Goal: Task Accomplishment & Management: Manage account settings

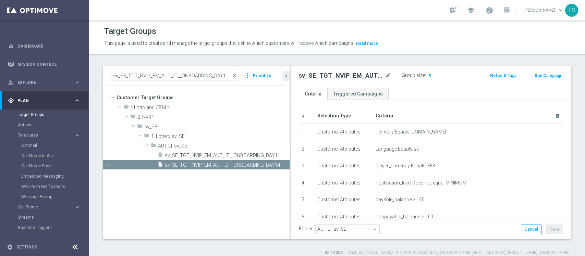
click at [453, 77] on div "Group size : 5" at bounding box center [436, 75] width 69 height 8
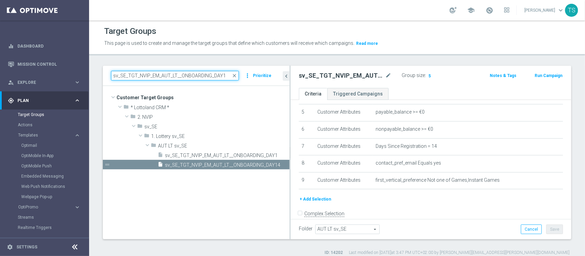
click at [164, 74] on input "sv_SE_TGT_NVIP_EM_AUT_LT__ONBOARDING_DAY1" at bounding box center [175, 76] width 128 height 10
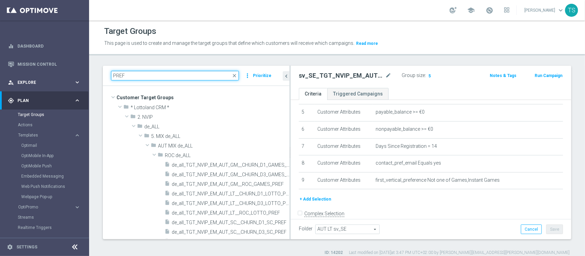
drag, startPoint x: 160, startPoint y: 80, endPoint x: 30, endPoint y: 79, distance: 130.0
click at [34, 79] on main "equalizer Dashboard Mission Control" at bounding box center [292, 128] width 585 height 256
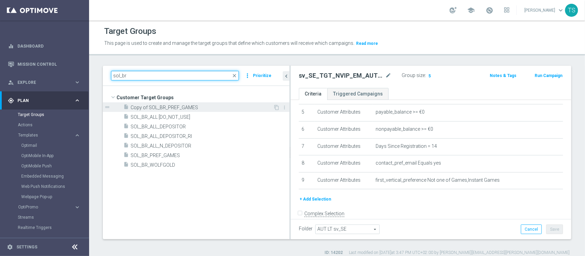
type input "sol_br"
click at [196, 107] on span "Copy of SOL_BR_PREF_GAMES" at bounding box center [202, 108] width 143 height 6
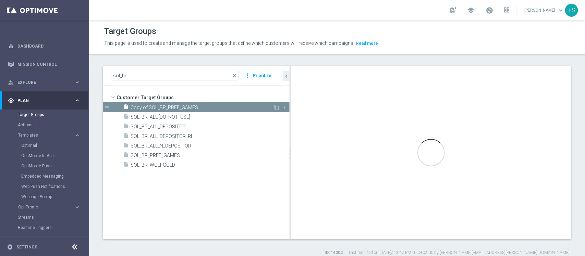
type input "Customer Target Groups"
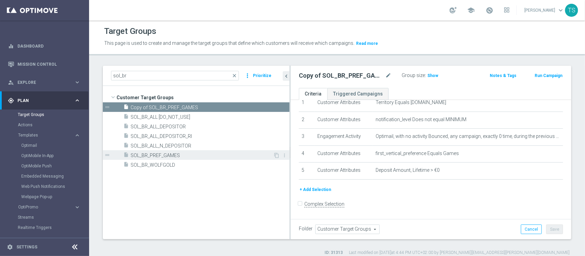
click at [187, 157] on span "SOL_BR_PREF_GAMES" at bounding box center [202, 156] width 143 height 6
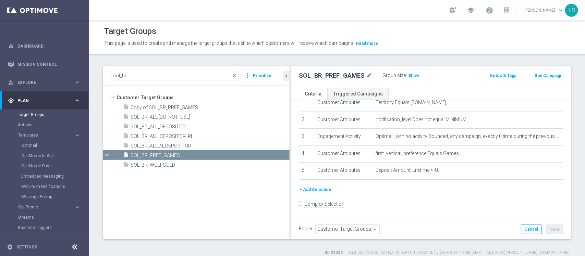
click at [321, 191] on button "+ Add Selection" at bounding box center [315, 190] width 33 height 8
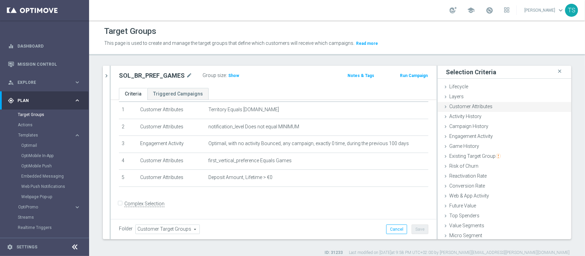
click at [468, 106] on span "Customer Attributes" at bounding box center [471, 106] width 43 height 5
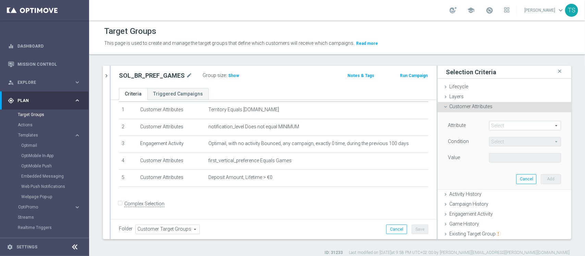
click at [495, 126] on span at bounding box center [525, 125] width 71 height 9
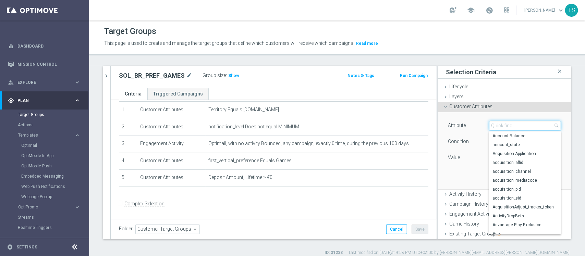
click at [498, 126] on input "search" at bounding box center [525, 126] width 72 height 10
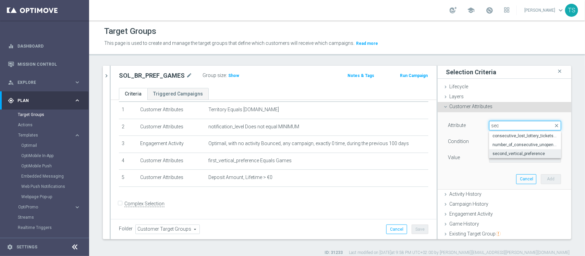
type input "sec"
click at [520, 153] on span "second_vertical_preference" at bounding box center [525, 153] width 65 height 5
type input "second_vertical_preference"
type input "Equals"
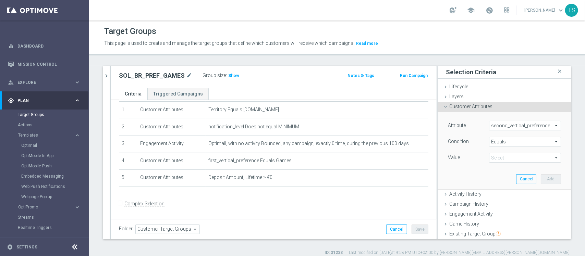
click at [505, 158] on span at bounding box center [525, 158] width 71 height 9
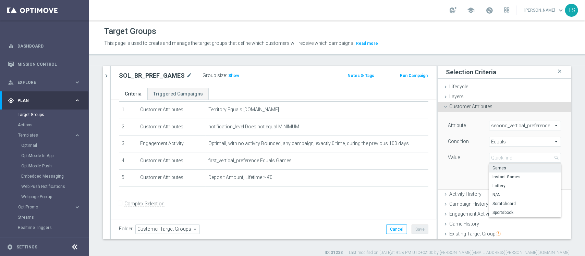
click at [499, 170] on span "Games" at bounding box center [525, 168] width 65 height 5
type input "Games"
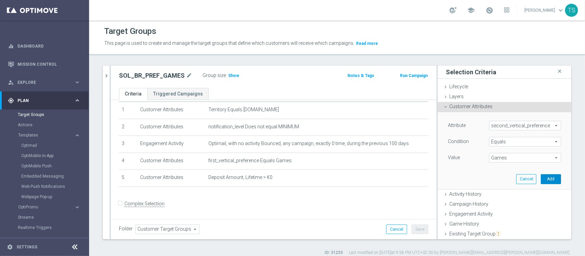
click at [541, 181] on button "Add" at bounding box center [551, 180] width 20 height 10
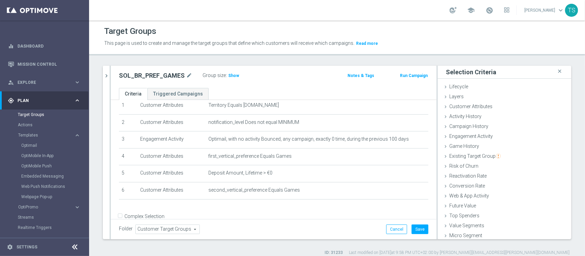
scroll to position [39, 0]
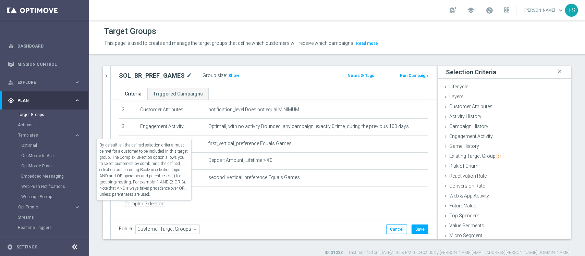
click at [150, 206] on label "Complex Selection" at bounding box center [144, 204] width 40 height 7
click at [123, 206] on input "Complex Selection" at bounding box center [121, 205] width 4 height 10
checkbox input "true"
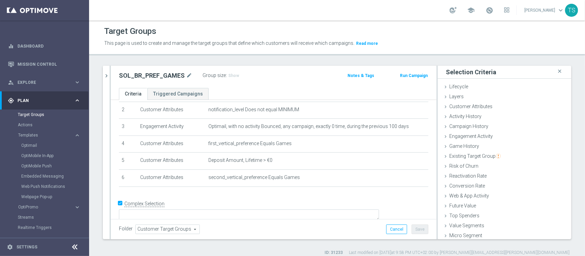
scroll to position [40, 0]
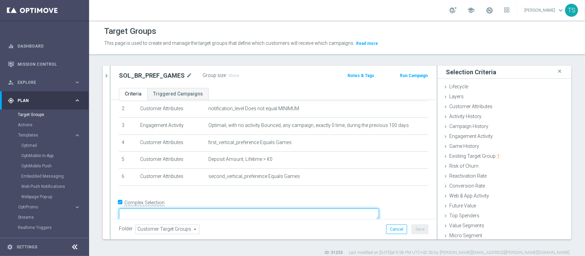
drag, startPoint x: 208, startPoint y: 202, endPoint x: 212, endPoint y: 206, distance: 4.9
click at [212, 209] on textarea at bounding box center [249, 215] width 260 height 12
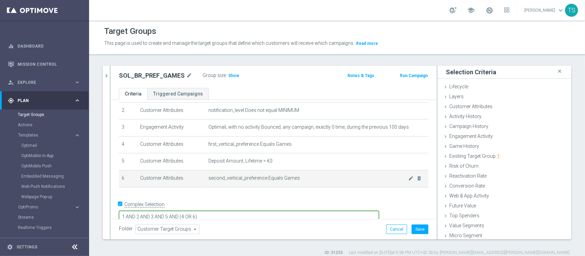
scroll to position [41, 0]
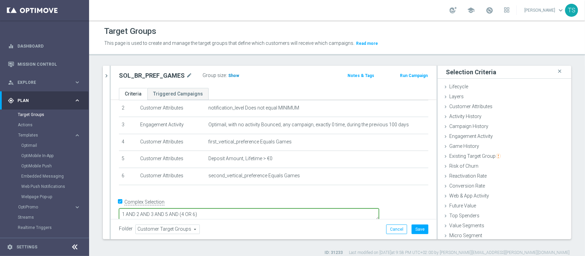
type textarea "1 AND 2 AND 3 AND 5 AND (4 OR 6)"
click at [229, 75] on span "Show" at bounding box center [233, 75] width 11 height 5
click at [418, 227] on button "Save" at bounding box center [420, 230] width 17 height 10
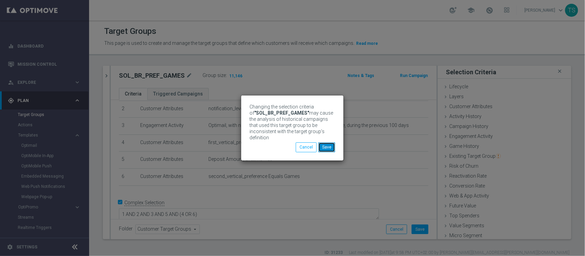
click at [332, 145] on button "Save" at bounding box center [327, 148] width 17 height 10
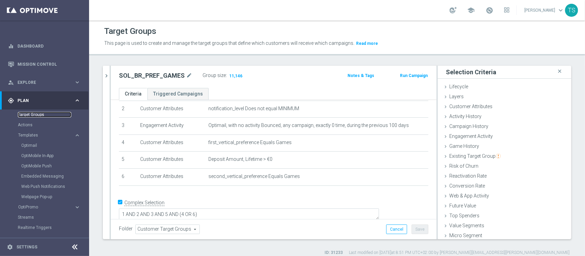
click at [29, 116] on link "Target Groups" at bounding box center [44, 114] width 53 height 5
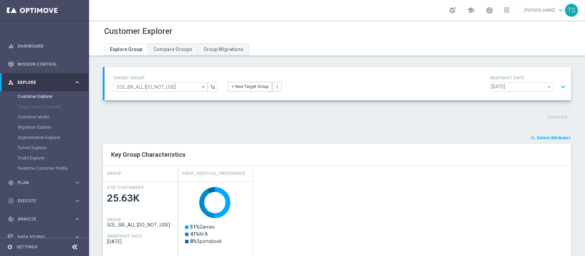
scroll to position [203, 0]
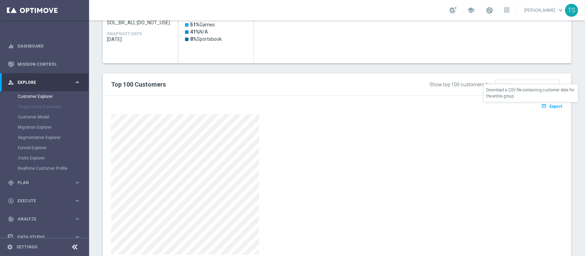
click at [550, 105] on span "Export" at bounding box center [556, 106] width 13 height 5
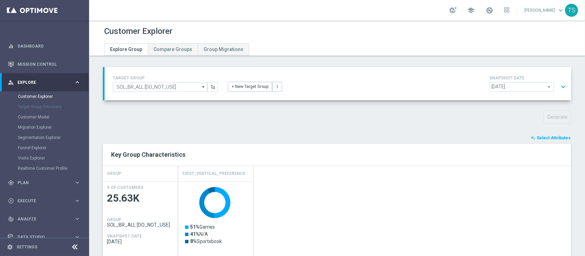
click at [537, 138] on span "Select Attributes" at bounding box center [554, 138] width 34 height 5
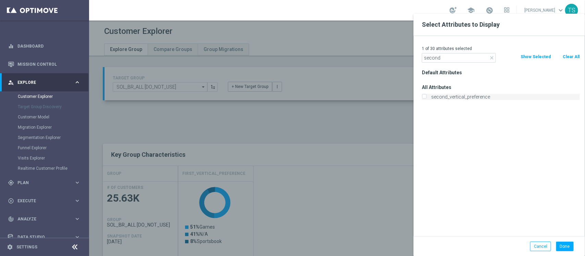
type input "second"
click at [435, 98] on label "second_vertical_preference" at bounding box center [504, 97] width 151 height 6
click at [427, 98] on input "second_vertical_preference" at bounding box center [424, 98] width 4 height 4
checkbox input "true"
click at [567, 248] on button "Done" at bounding box center [565, 247] width 17 height 10
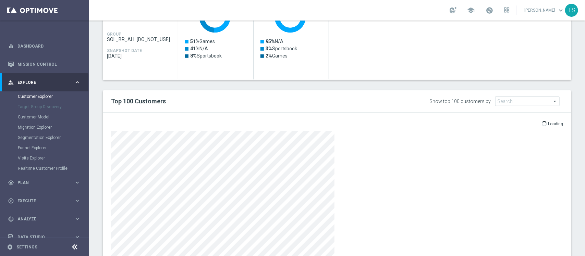
scroll to position [186, 0]
click at [548, 126] on p "Loading" at bounding box center [555, 124] width 15 height 5
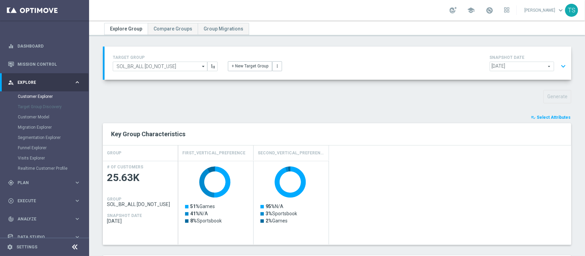
scroll to position [26, 0]
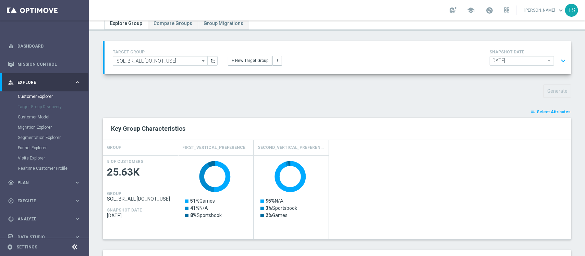
click at [556, 109] on button "playlist_add_check Select Attributes" at bounding box center [550, 112] width 41 height 8
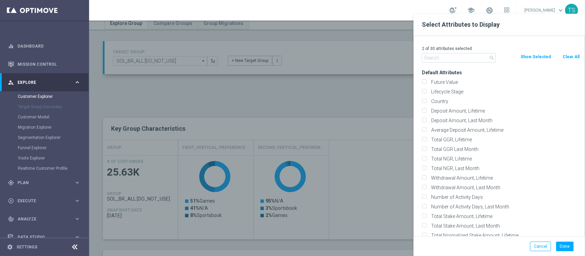
click at [472, 57] on input "text" at bounding box center [459, 58] width 74 height 10
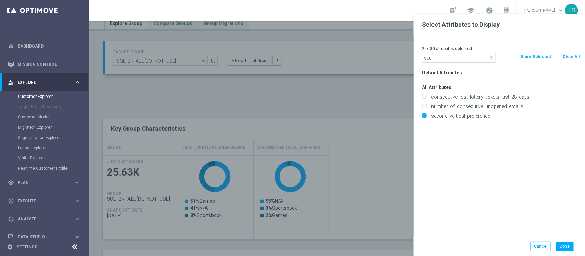
type input "sec"
click at [563, 251] on button "Done" at bounding box center [565, 247] width 17 height 10
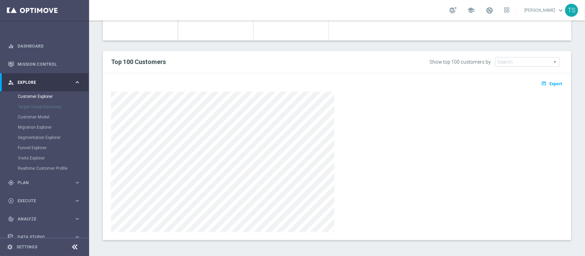
scroll to position [220, 0]
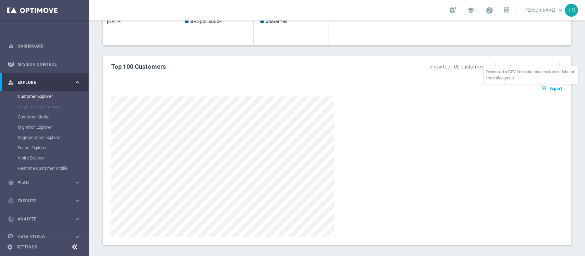
click at [550, 89] on span "Export" at bounding box center [556, 88] width 13 height 5
